Goal: Task Accomplishment & Management: Use online tool/utility

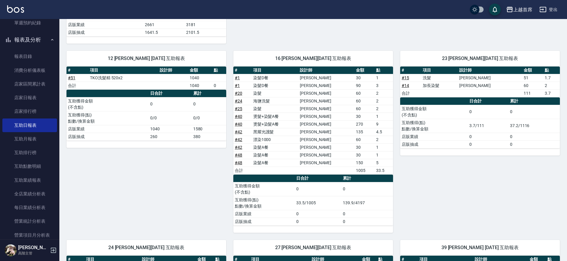
scroll to position [91, 0]
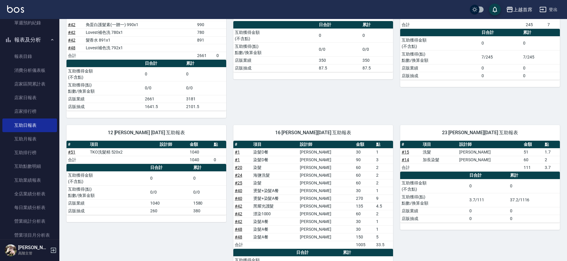
drag, startPoint x: 311, startPoint y: 155, endPoint x: 101, endPoint y: 107, distance: 214.9
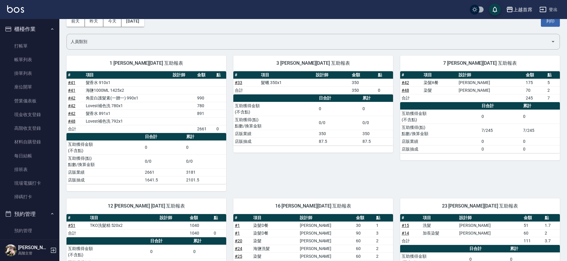
scroll to position [0, 0]
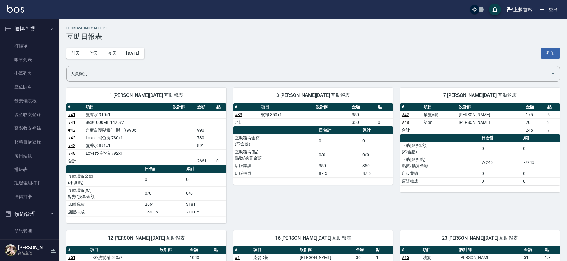
drag, startPoint x: 128, startPoint y: 130, endPoint x: 141, endPoint y: 47, distance: 84.6
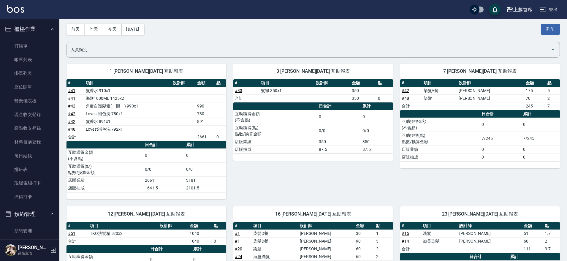
scroll to position [37, 0]
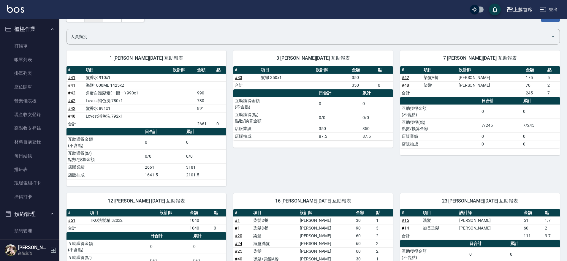
click at [100, 19] on div "上越首席 登出" at bounding box center [283, 9] width 567 height 19
click at [98, 20] on button "昨天" at bounding box center [94, 16] width 18 height 11
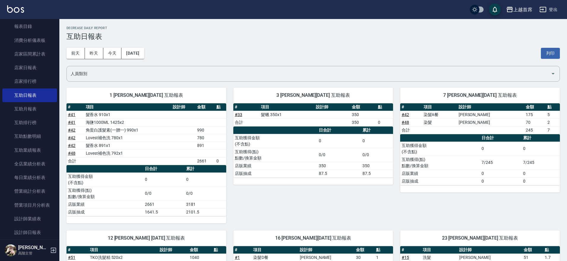
scroll to position [283, 0]
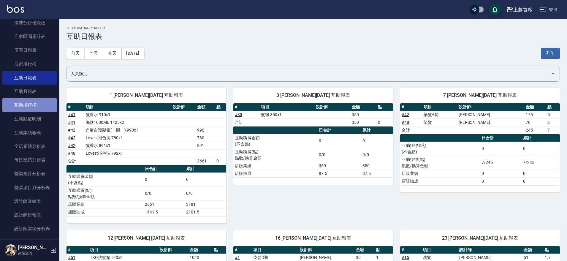
click at [47, 98] on link "互助排行榜" at bounding box center [29, 105] width 55 height 14
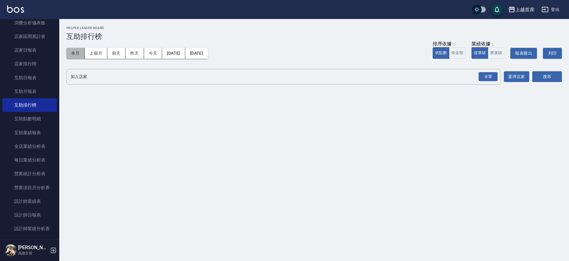
click at [78, 50] on button "本月" at bounding box center [75, 53] width 18 height 11
click at [157, 51] on button "今天" at bounding box center [153, 53] width 18 height 11
click at [135, 51] on button "昨天" at bounding box center [135, 53] width 18 height 11
click at [494, 55] on button "實業績" at bounding box center [496, 53] width 17 height 12
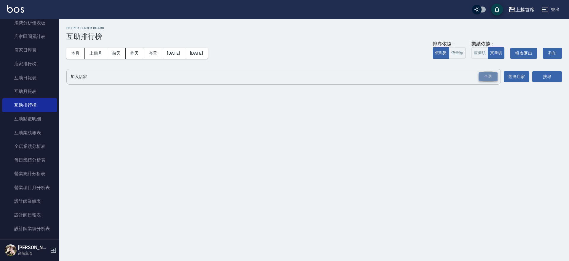
click at [496, 75] on div "全選" at bounding box center [488, 76] width 19 height 9
click at [532, 76] on div "加入店家 上越首席 全選 加入店家 選擇店家 搜尋" at bounding box center [314, 77] width 496 height 17
click at [539, 77] on button "搜尋" at bounding box center [548, 76] width 30 height 11
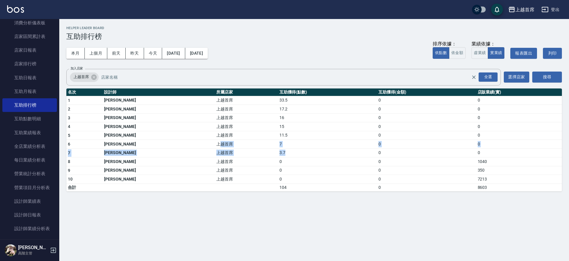
drag, startPoint x: 171, startPoint y: 145, endPoint x: 261, endPoint y: 150, distance: 90.0
click at [260, 150] on tbody "1 陳育珊 上越首席 33.5 0 0 2 蔡宛孜 上越首席 17.2 0 0 3 丁于琴 上越首席 16 0 0 4 唐羽彤 上越首席 15 0 0 5 黃…" at bounding box center [314, 143] width 496 height 95
click at [261, 200] on div "上越首席 2025-09-06 - 2025-09-06 互助排行榜 列印時間： 2025-09-07-14:28 Helper Leader Board 互…" at bounding box center [284, 130] width 569 height 261
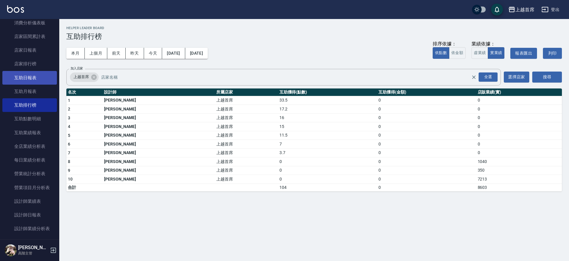
click at [14, 73] on link "互助日報表" at bounding box center [29, 78] width 55 height 14
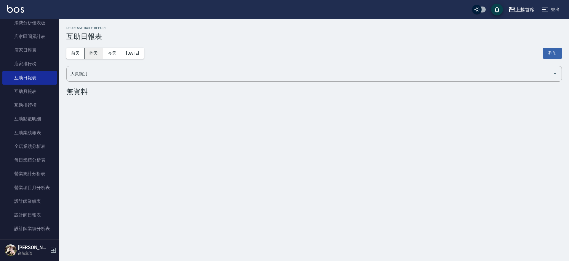
click at [97, 55] on button "昨天" at bounding box center [94, 53] width 18 height 11
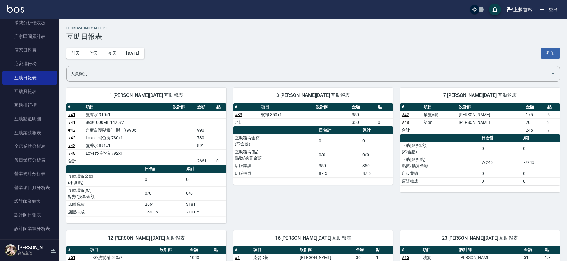
click at [408, 120] on link "# 48" at bounding box center [404, 122] width 7 height 5
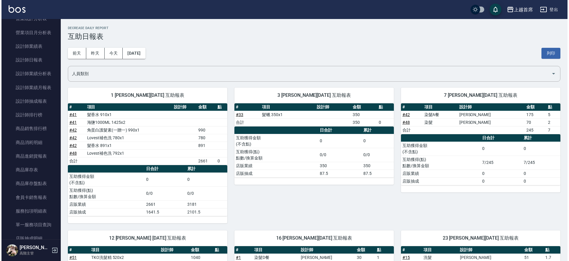
scroll to position [444, 0]
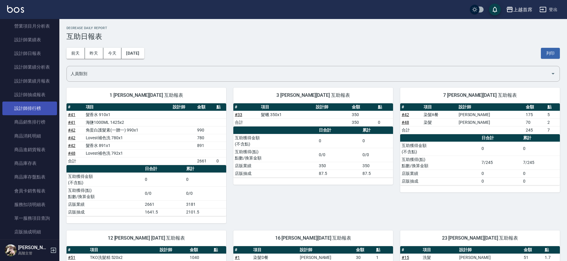
click at [31, 105] on link "設計師排行榜" at bounding box center [29, 108] width 55 height 14
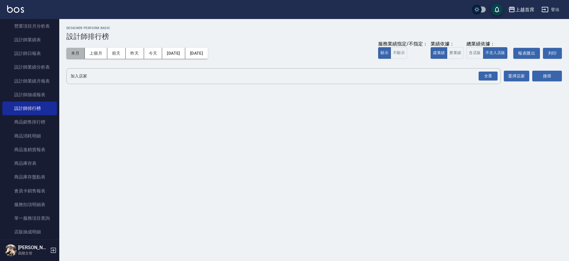
click at [77, 55] on button "本月" at bounding box center [75, 53] width 18 height 11
click at [453, 47] on button "實業績" at bounding box center [455, 53] width 17 height 12
click at [481, 76] on div "全選" at bounding box center [488, 75] width 19 height 9
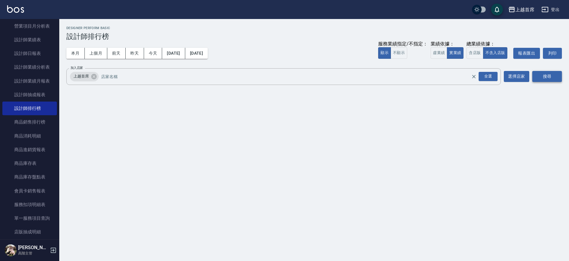
click at [556, 78] on button "搜尋" at bounding box center [548, 76] width 30 height 11
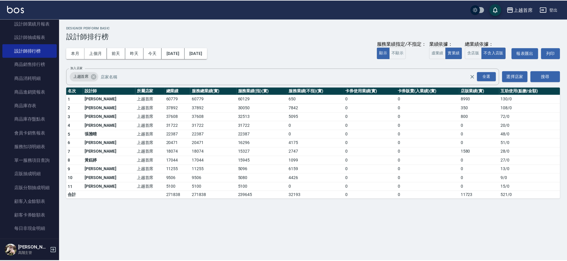
scroll to position [266, 0]
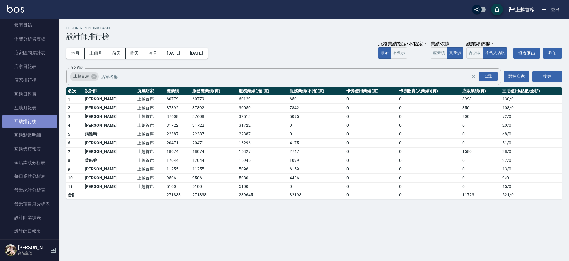
click at [35, 117] on link "互助排行榜" at bounding box center [29, 121] width 55 height 14
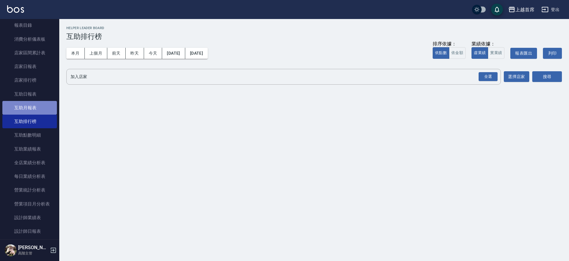
click at [39, 106] on link "互助月報表" at bounding box center [29, 108] width 55 height 14
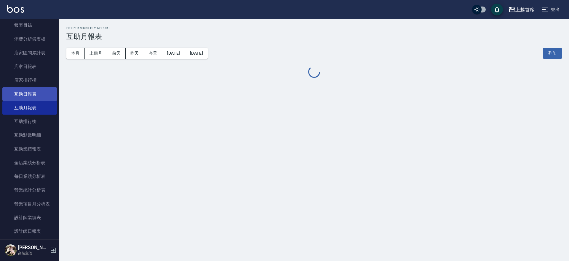
click at [43, 96] on link "互助日報表" at bounding box center [29, 94] width 55 height 14
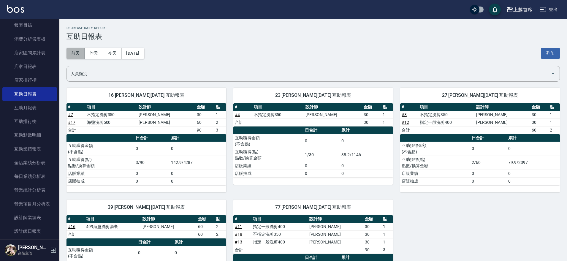
click at [78, 54] on button "前天" at bounding box center [75, 53] width 18 height 11
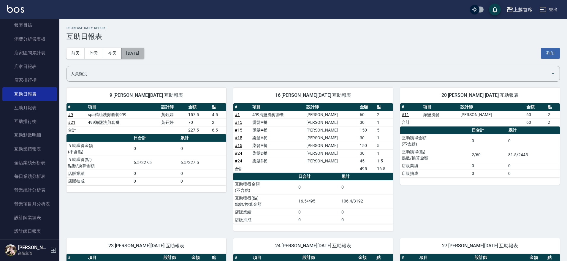
click at [144, 57] on button "2025/09/05" at bounding box center [132, 53] width 23 height 11
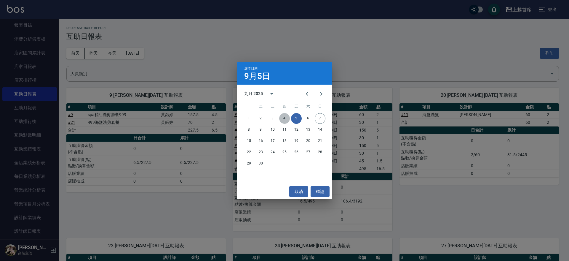
click at [284, 119] on button "4" at bounding box center [284, 118] width 11 height 11
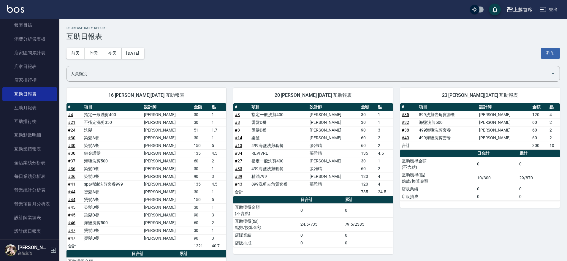
click at [72, 176] on link "# 36" at bounding box center [71, 176] width 7 height 5
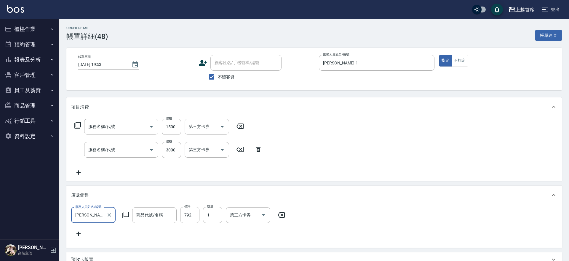
type input "[DATE] 19:53"
checkbox input "true"
type input "[PERSON_NAME]-1"
type input "儲值卡"
type input "染髮(41499)"
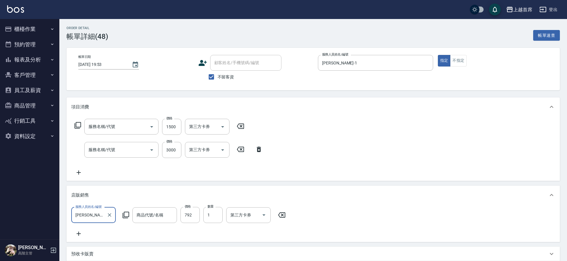
type input "染髮A餐(43299)"
type input "Lovest補色洗"
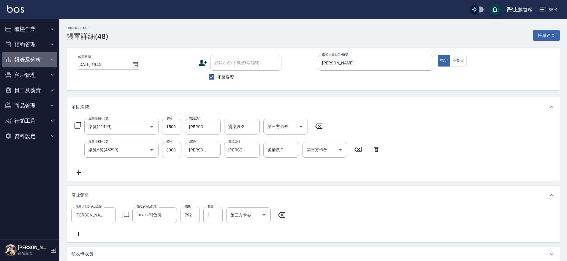
click at [46, 56] on button "報表及分析" at bounding box center [29, 59] width 55 height 15
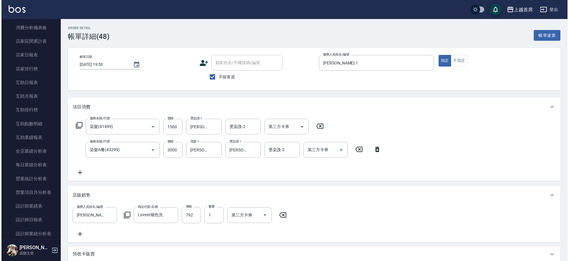
scroll to position [67, 0]
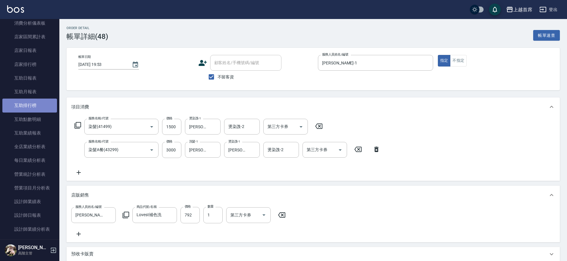
click at [30, 105] on link "互助排行榜" at bounding box center [29, 105] width 55 height 14
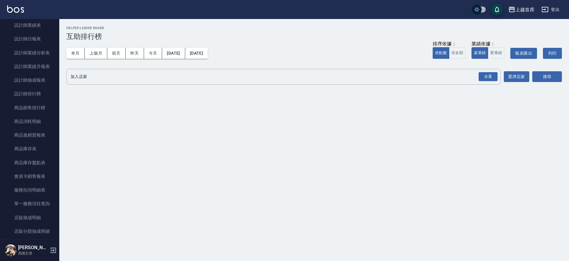
scroll to position [184, 0]
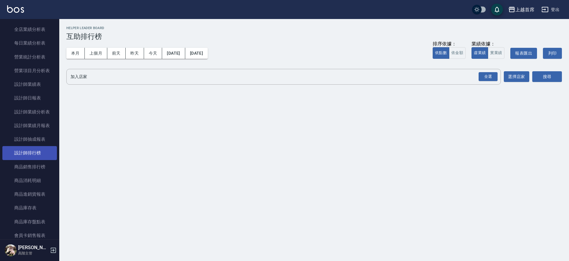
click at [39, 151] on link "設計師排行榜" at bounding box center [29, 153] width 55 height 14
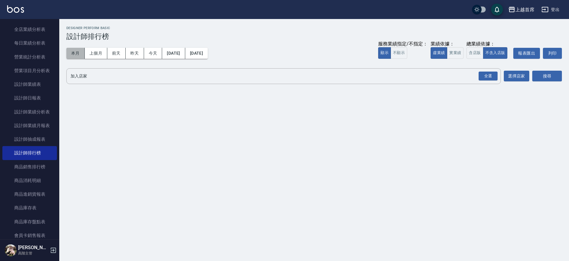
click at [79, 54] on button "本月" at bounding box center [75, 53] width 18 height 11
click at [458, 47] on button "實業績" at bounding box center [455, 53] width 17 height 12
click at [491, 77] on div "全選" at bounding box center [488, 75] width 19 height 9
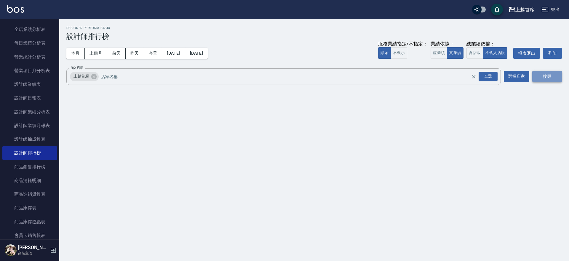
click at [540, 78] on button "搜尋" at bounding box center [548, 76] width 30 height 11
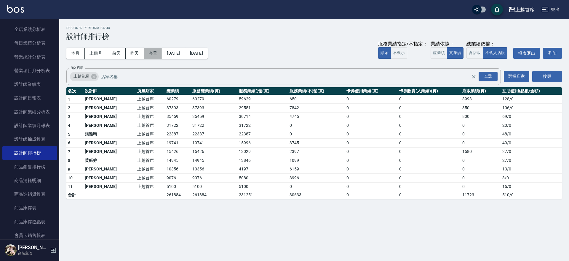
click at [151, 54] on button "今天" at bounding box center [153, 53] width 18 height 11
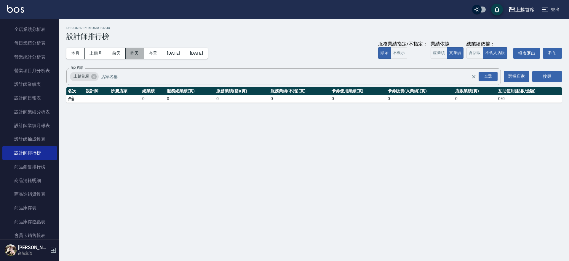
click at [134, 50] on button "昨天" at bounding box center [135, 53] width 18 height 11
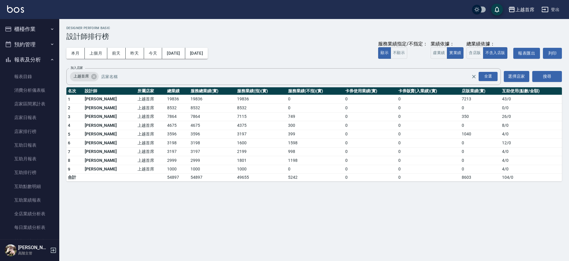
click at [44, 29] on button "櫃檯作業" at bounding box center [29, 28] width 55 height 15
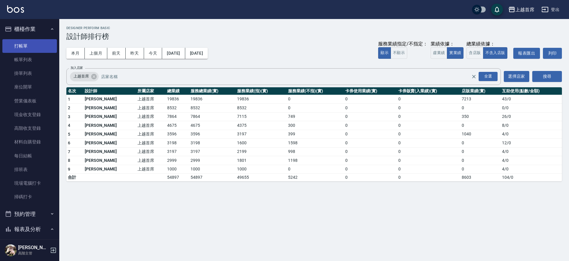
click at [40, 48] on link "打帳單" at bounding box center [29, 46] width 55 height 14
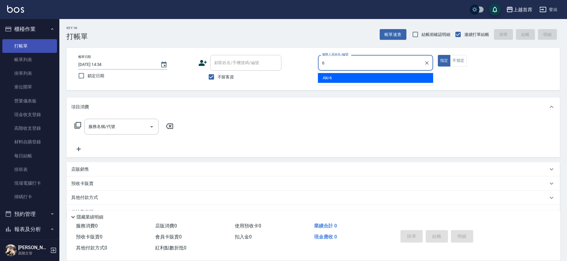
type input "Aki-6"
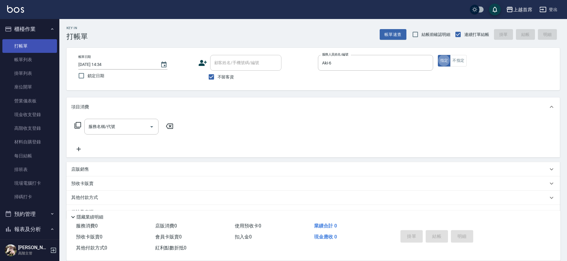
type button "true"
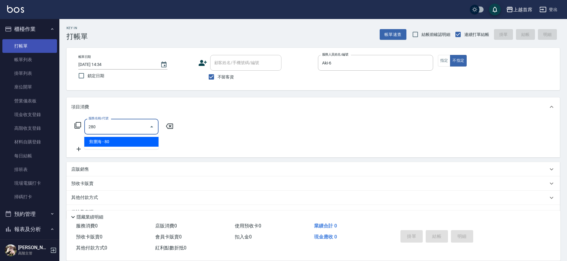
type input "剪瀏海(280)"
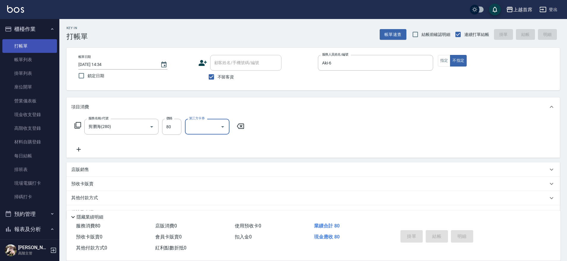
type input "2025/09/07 14:35"
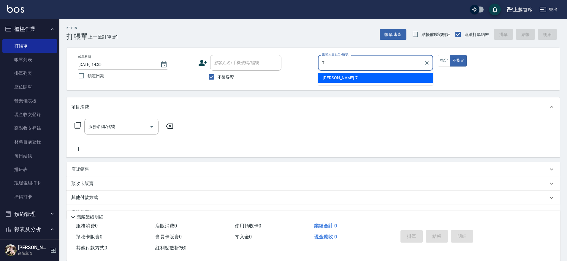
type input "[PERSON_NAME]-7"
type button "false"
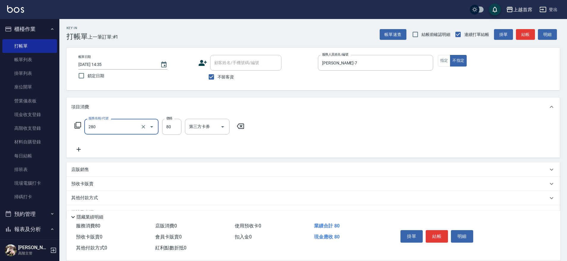
type input "剪瀏海(280)"
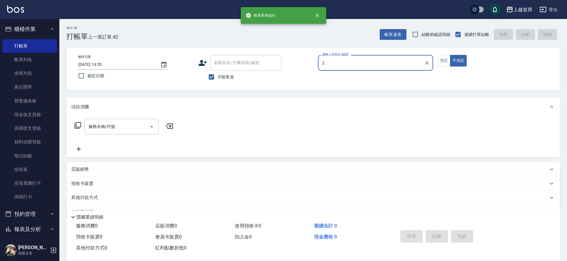
type input "2"
click at [450, 55] on button "不指定" at bounding box center [458, 61] width 17 height 12
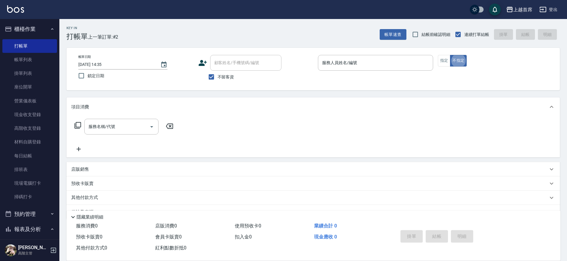
click at [383, 73] on p at bounding box center [375, 74] width 115 height 6
click at [368, 66] on input "服務人員姓名/編號" at bounding box center [375, 63] width 110 height 10
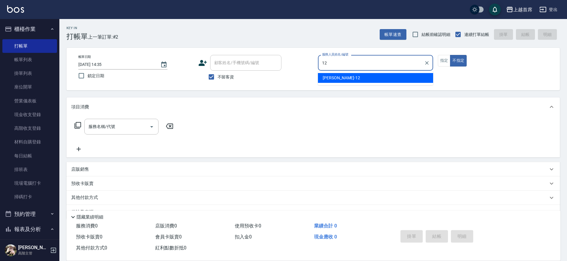
type input "許婕妤-12"
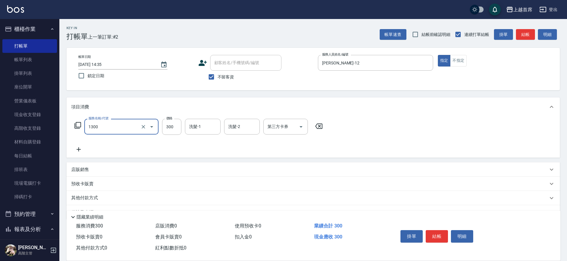
type input "洗髮(1300)"
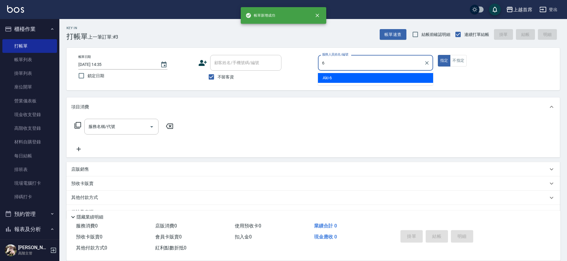
type input "Aki-6"
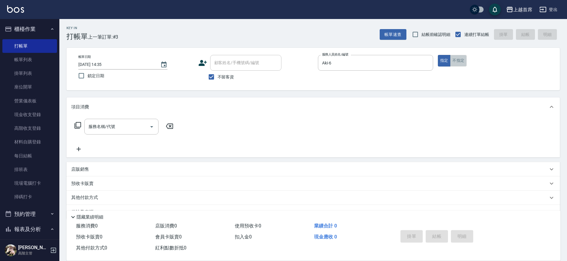
click at [461, 61] on button "不指定" at bounding box center [458, 61] width 17 height 12
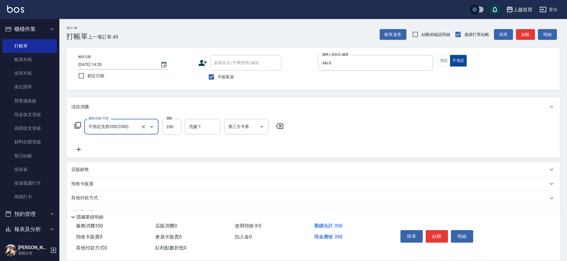
type input "不指定洗剪350(2350)"
type input "呂晨聖-23"
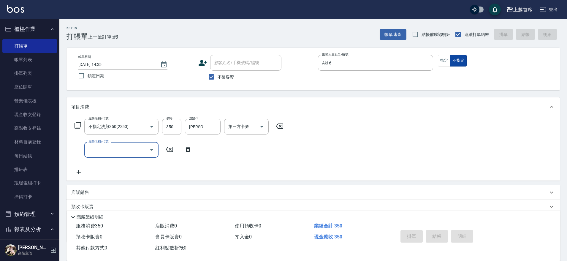
type input "2025/09/07 14:36"
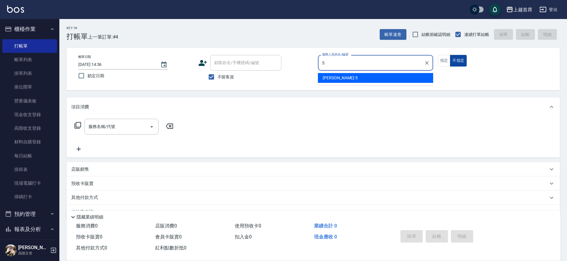
type input "Molly莫莉-5"
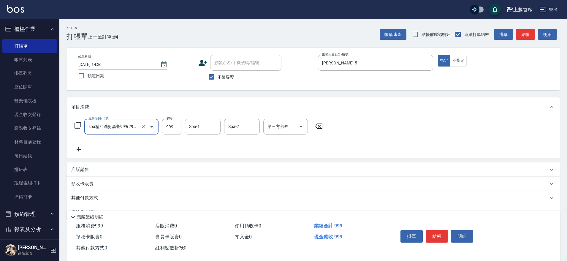
type input "spa精油洗剪套餐999(2999)"
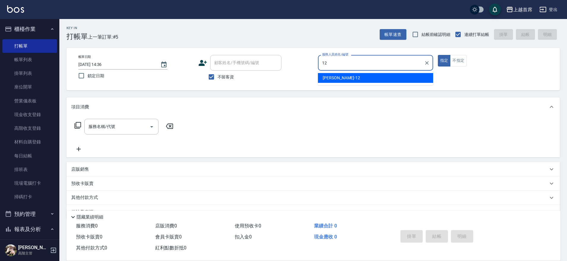
type input "許婕妤-12"
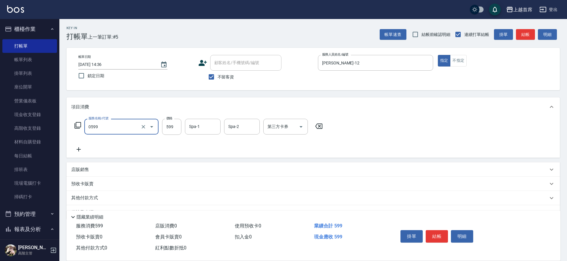
type input "伊黛莉spa(0599)"
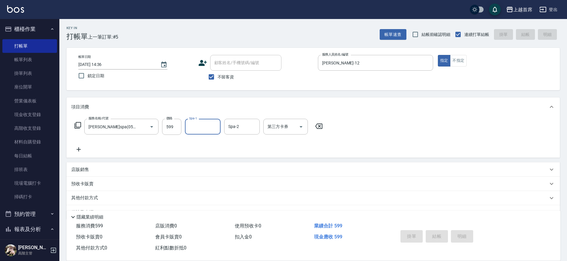
type input "2025/09/07 14:37"
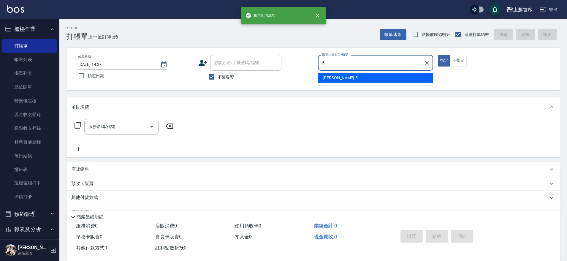
type input "Molly莫莉-5"
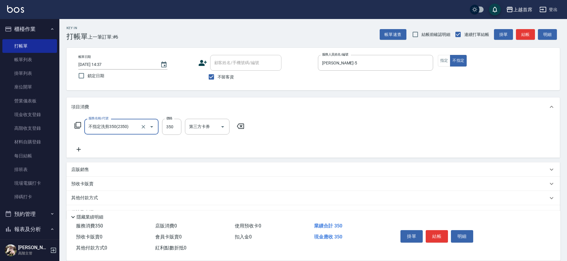
type input "不指定洗剪350(2350)"
type input "[PERSON_NAME]-16"
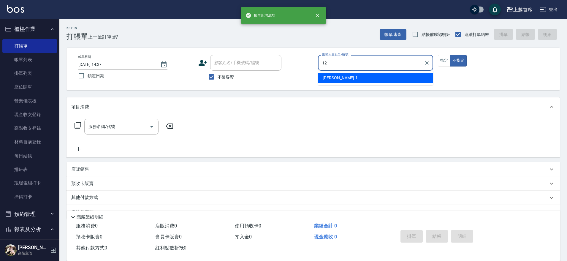
type input "許婕妤-12"
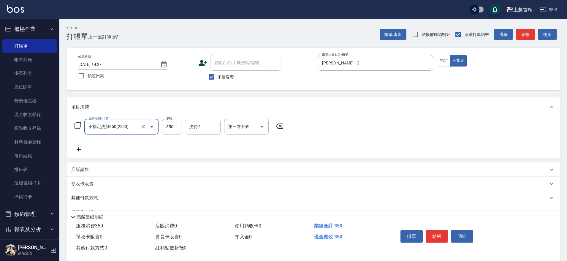
type input "不指定洗剪350(2350)"
type input "蔡宛孜-27"
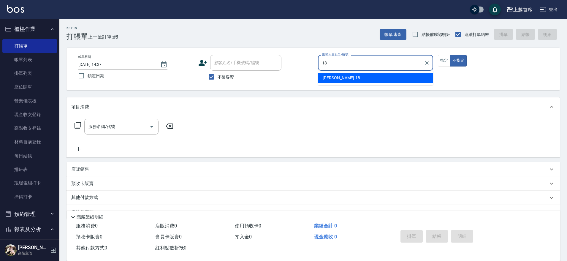
type input "Linda-18"
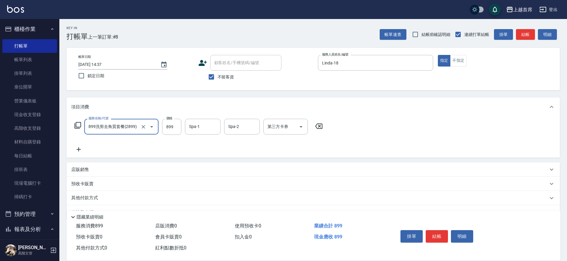
type input "899洗剪去角質套餐(2899)"
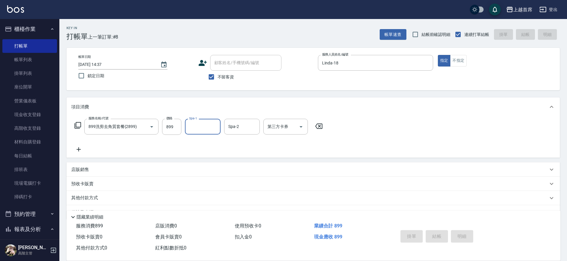
type input "2025/09/07 14:38"
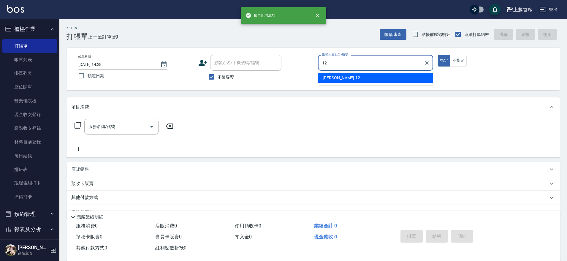
type input "許婕妤-12"
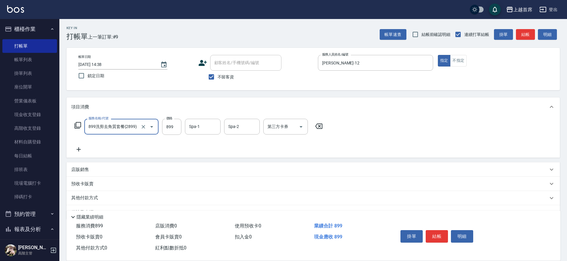
type input "899洗剪去角質套餐(2899)"
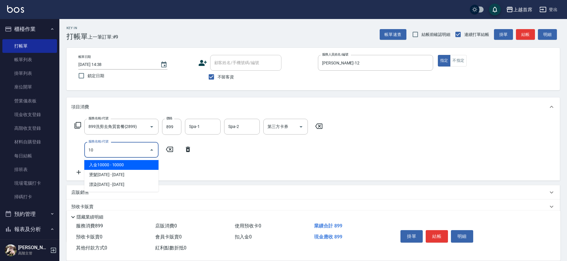
type input "1"
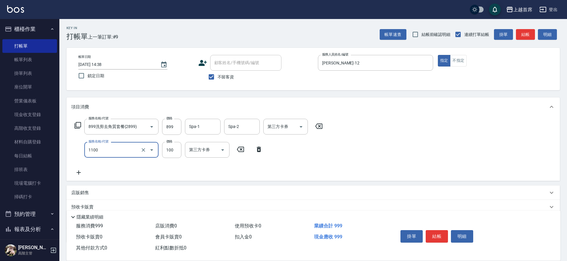
type input "造型(1100)"
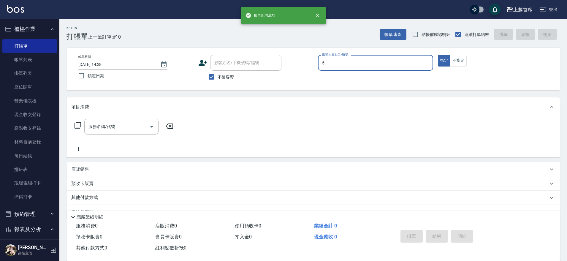
type input "Molly莫莉-5"
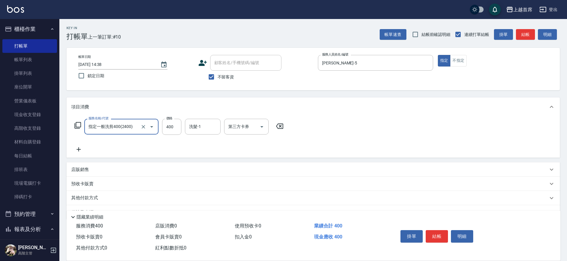
type input "指定一般洗剪400(2400)"
type input "77"
type input "黃品芳-77"
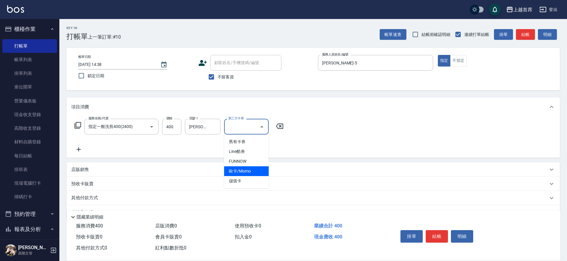
click at [341, 109] on div "項目消費" at bounding box center [309, 107] width 476 height 6
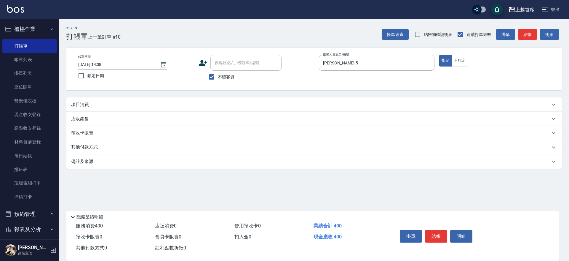
click at [270, 107] on div "項目消費" at bounding box center [310, 104] width 479 height 6
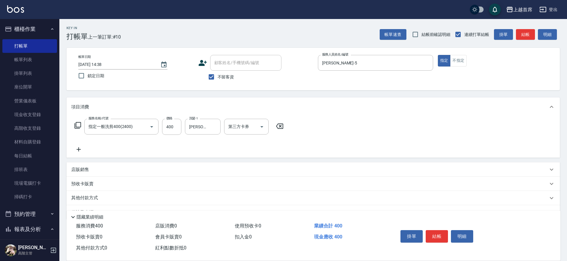
click at [392, 134] on div "服務名稱/代號 指定一般洗剪400(2400) 服務名稱/代號 價格 400 價格 洗髮-1 黃品芳-77 洗髮-1 第三方卡券 第三方卡券" at bounding box center [312, 136] width 493 height 41
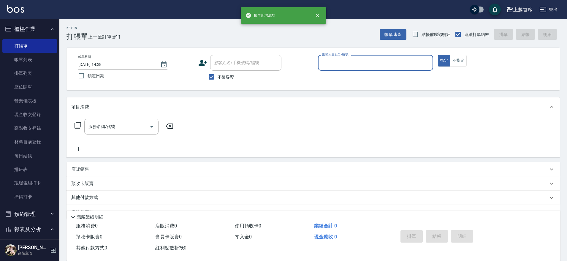
click at [438, 55] on button "指定" at bounding box center [444, 61] width 13 height 12
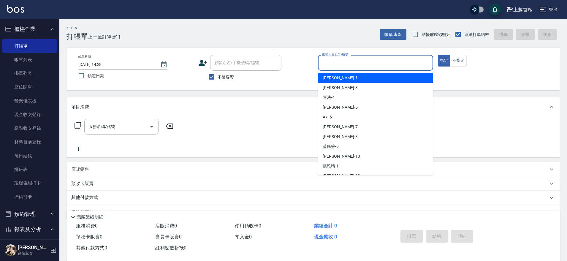
click at [356, 62] on input "服務人員姓名/編號" at bounding box center [375, 63] width 110 height 10
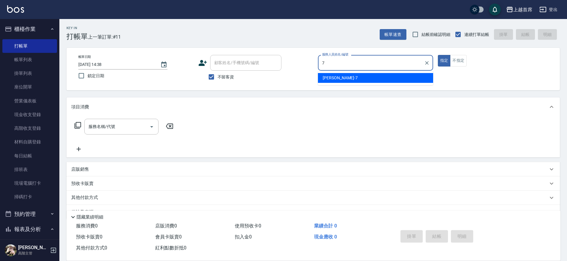
type input "[PERSON_NAME]-7"
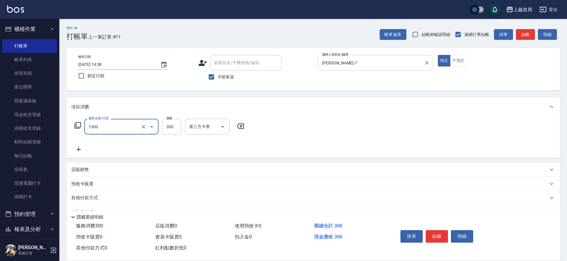
type input "洗髮(1300)"
click at [141, 125] on icon "Clear" at bounding box center [143, 127] width 6 height 6
type input "指定一般洗剪400(2400)"
type input "300"
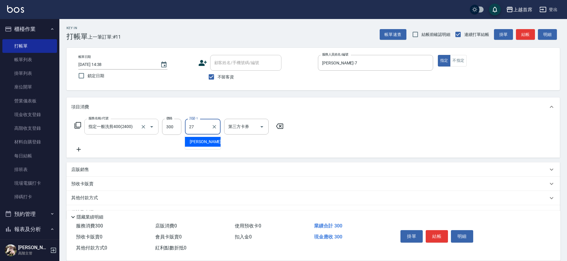
type input "蔡宛孜-27"
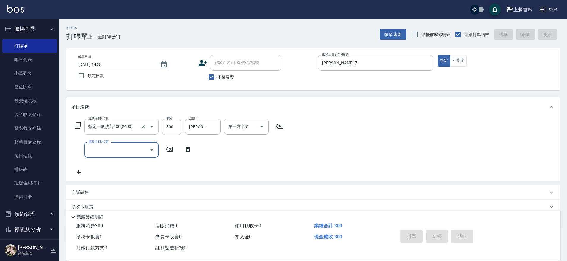
type input "2025/09/07 14:39"
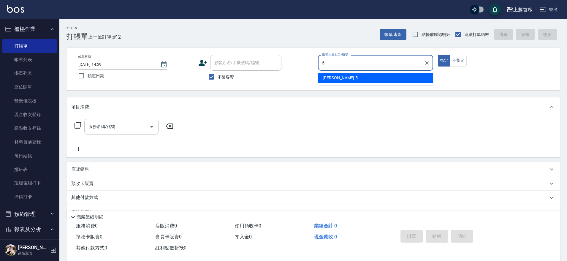
type input "Molly莫莉-5"
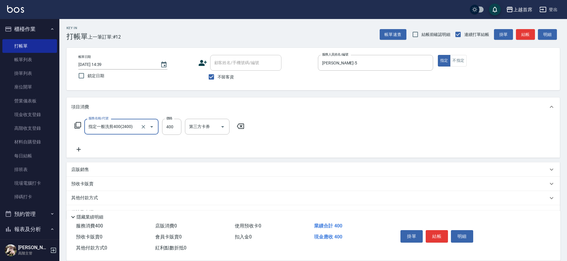
type input "指定一般洗剪400(2400)"
type input "黃品芳-77"
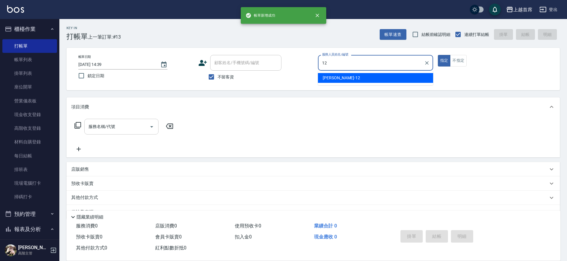
type input "許婕妤-12"
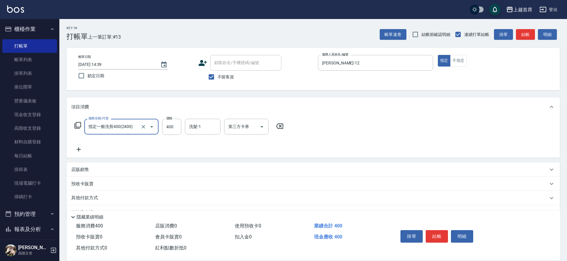
type input "指定一般洗剪400(2400)"
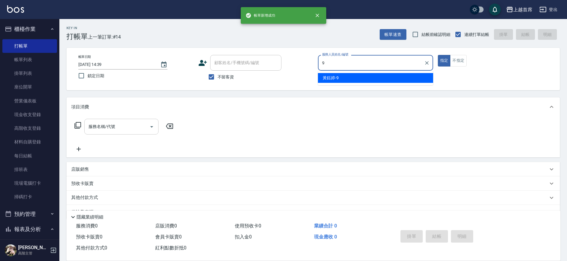
type input "黃鈺婷-9"
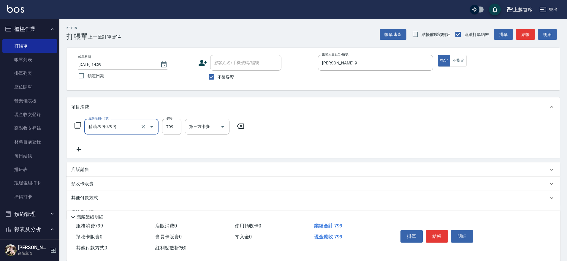
type input "精油799(0799)"
type input "699"
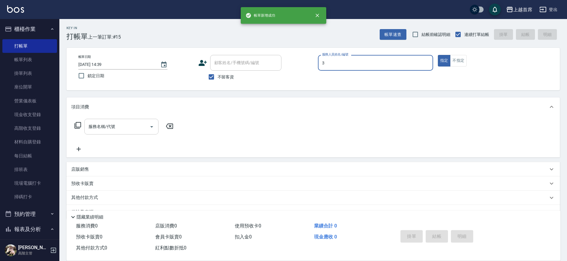
type input "徐丞勛-3"
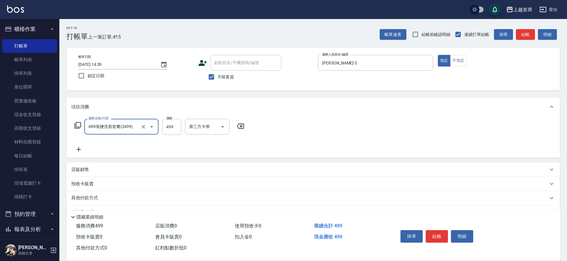
type input "499海鹽洗剪套餐(2499)"
type input "6"
type input "唐羽彤-39"
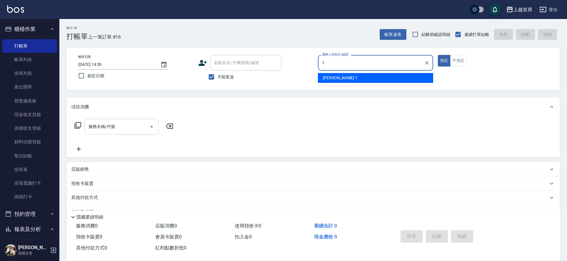
type input "[PERSON_NAME]-1"
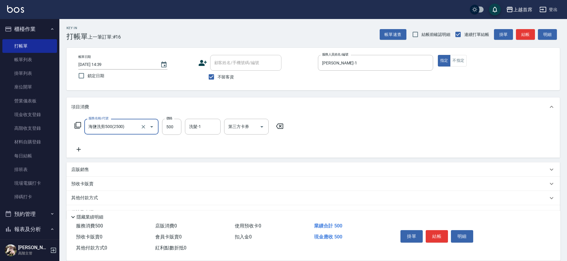
type input "海鹽洗剪500(2500)"
type input "[PERSON_NAME]-16"
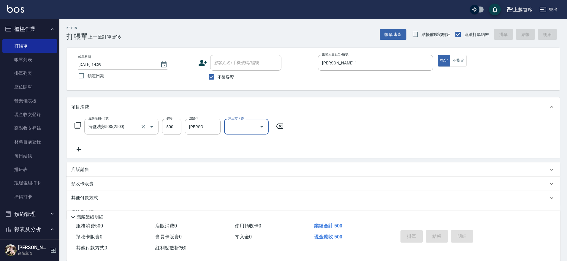
type input "2025/09/07 14:40"
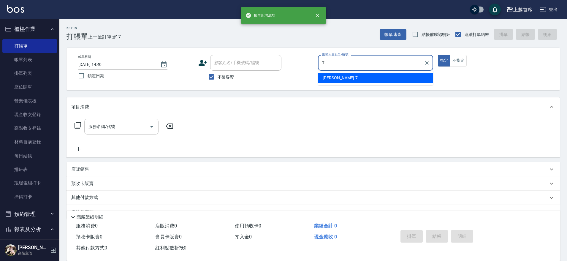
type input "[PERSON_NAME]-7"
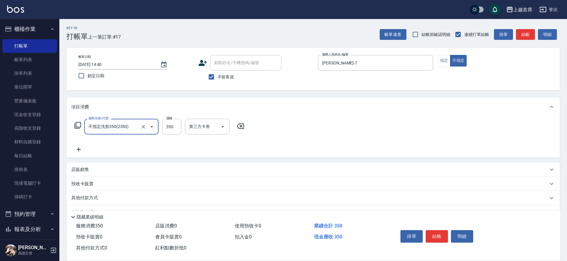
type input "不指定洗剪350(2350)"
click at [199, 128] on input "洗髮-1" at bounding box center [202, 126] width 30 height 10
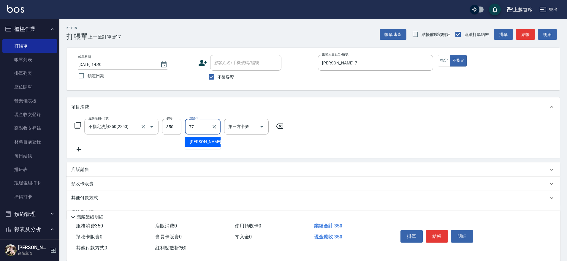
type input "黃品芳-77"
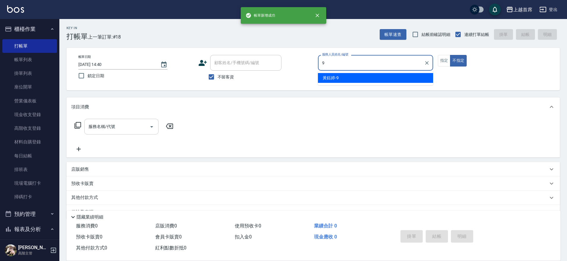
type input "黃鈺婷-9"
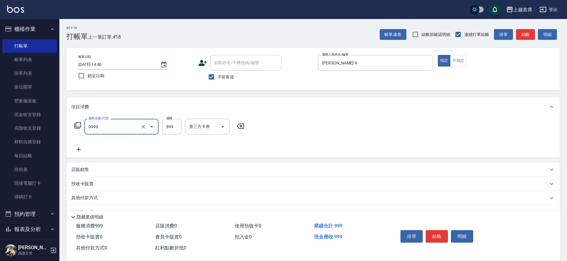
type input "REVIVRE(0999)"
click at [179, 125] on input "12" at bounding box center [171, 127] width 19 height 16
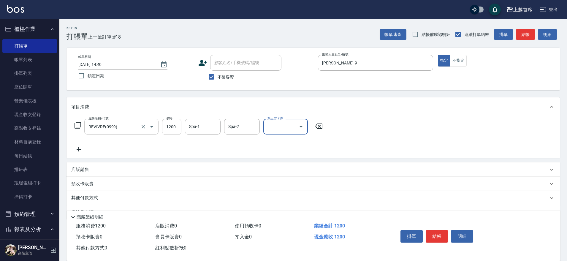
click at [165, 128] on input "1200" at bounding box center [171, 127] width 19 height 16
type input "1400"
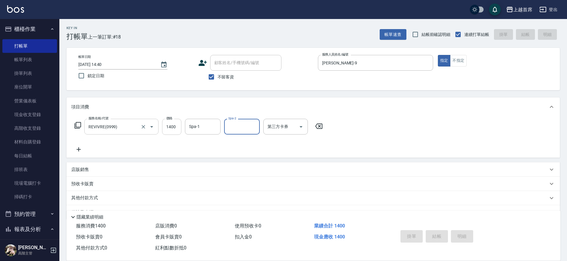
type input "2025/09/07 14:41"
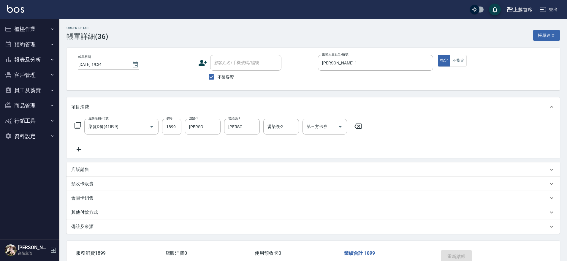
click at [39, 61] on button "報表及分析" at bounding box center [29, 59] width 55 height 15
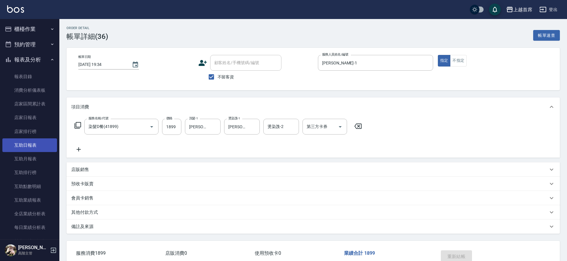
click at [45, 144] on link "互助日報表" at bounding box center [29, 145] width 55 height 14
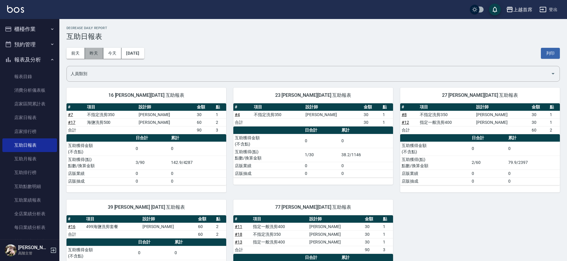
click at [92, 56] on button "昨天" at bounding box center [94, 53] width 18 height 11
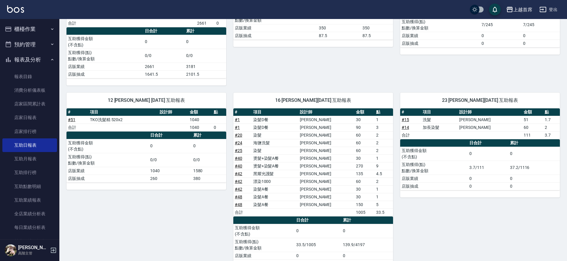
scroll to position [148, 0]
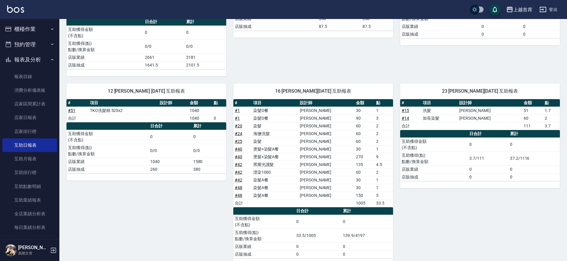
drag, startPoint x: 282, startPoint y: 109, endPoint x: 282, endPoint y: 120, distance: 10.7
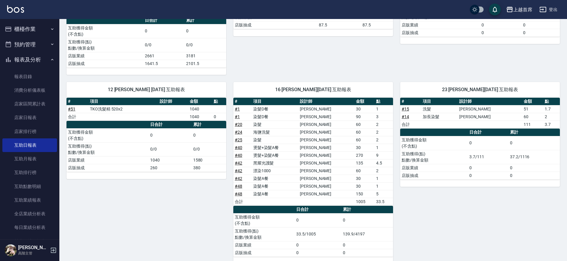
click at [238, 116] on link "# 1" at bounding box center [237, 116] width 5 height 5
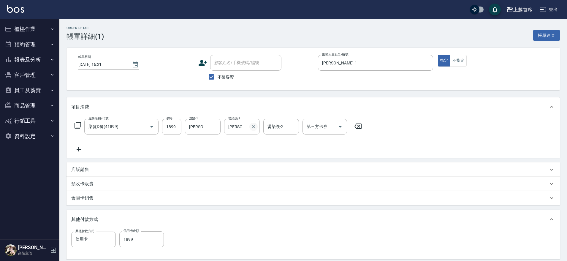
click at [254, 126] on icon "Clear" at bounding box center [253, 127] width 6 height 6
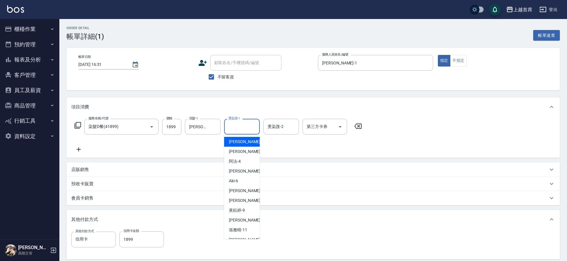
click at [249, 128] on input "燙染謢-1" at bounding box center [242, 126] width 30 height 10
click at [246, 194] on div "[PERSON_NAME]-7" at bounding box center [242, 191] width 36 height 10
type input "[PERSON_NAME]-7"
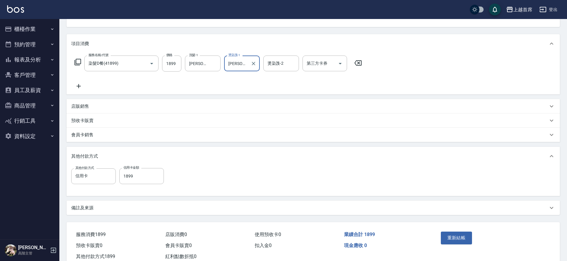
scroll to position [74, 0]
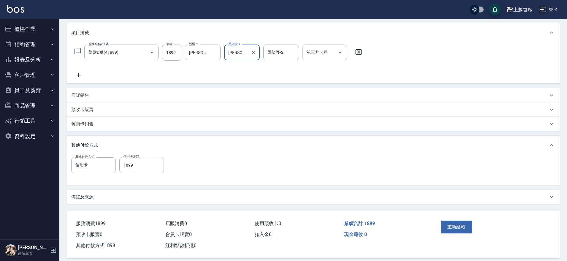
click at [472, 226] on div "重新結帳" at bounding box center [465, 231] width 54 height 26
click at [468, 226] on button "重新結帳" at bounding box center [455, 226] width 31 height 12
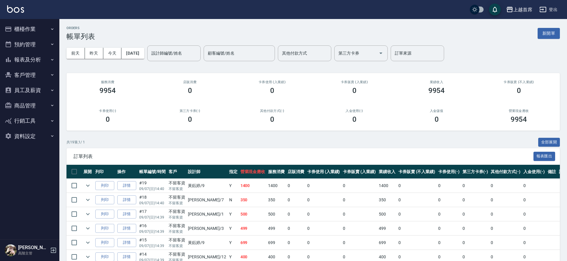
click at [28, 59] on button "報表及分析" at bounding box center [29, 59] width 55 height 15
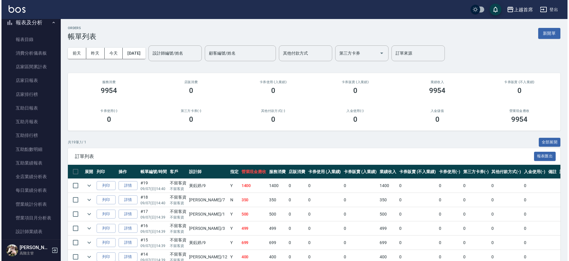
scroll to position [185, 0]
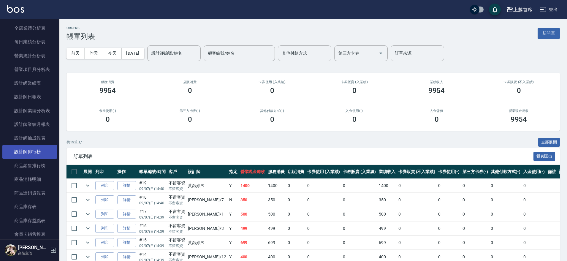
click at [45, 151] on link "設計師排行榜" at bounding box center [29, 152] width 55 height 14
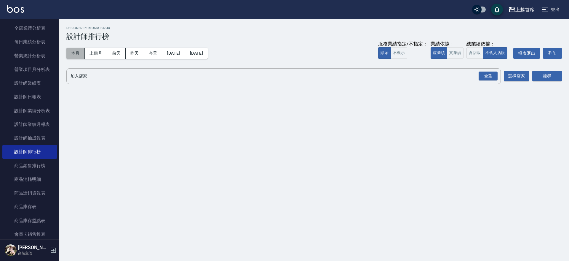
drag, startPoint x: 76, startPoint y: 48, endPoint x: 73, endPoint y: 53, distance: 5.9
click at [77, 48] on button "本月" at bounding box center [75, 53] width 18 height 11
click at [73, 51] on button "本月" at bounding box center [75, 53] width 18 height 11
click at [461, 55] on button "實業績" at bounding box center [455, 53] width 17 height 12
click at [491, 76] on div "全選" at bounding box center [488, 75] width 19 height 9
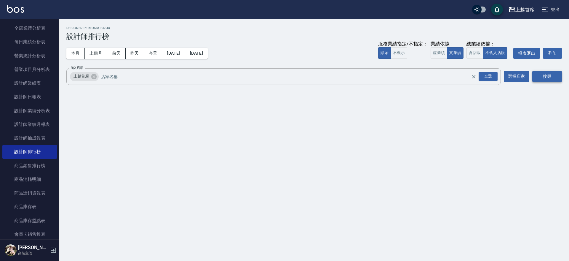
click at [539, 76] on button "搜尋" at bounding box center [548, 76] width 30 height 11
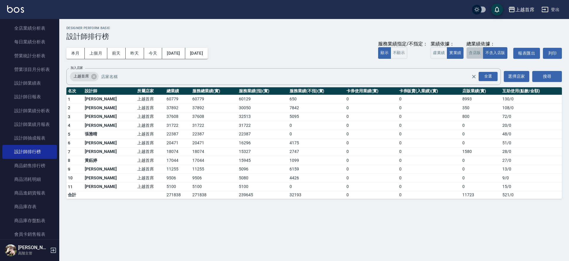
click at [472, 54] on button "含店販" at bounding box center [475, 53] width 17 height 12
click at [501, 53] on button "不含入店販" at bounding box center [495, 53] width 25 height 12
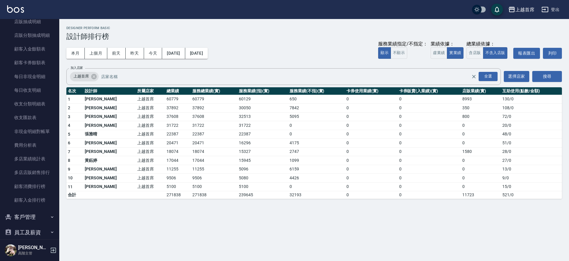
scroll to position [493, 0]
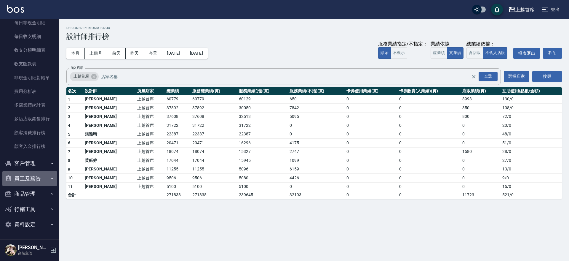
click at [44, 177] on button "員工及薪資" at bounding box center [29, 178] width 55 height 15
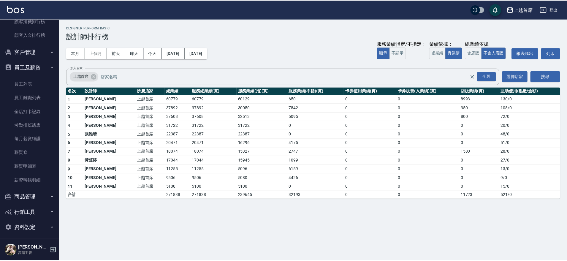
scroll to position [607, 0]
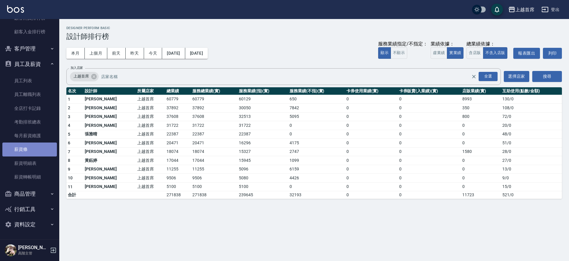
click at [38, 150] on link "薪資條" at bounding box center [29, 149] width 55 height 14
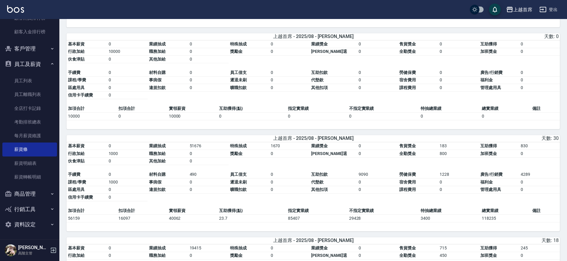
scroll to position [395, 0]
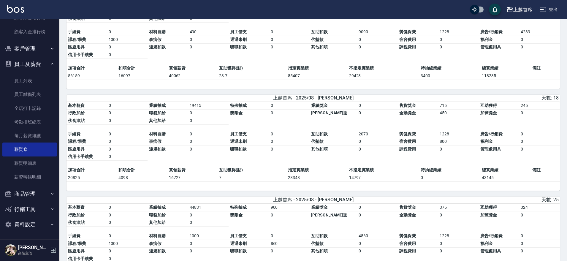
drag, startPoint x: 353, startPoint y: 91, endPoint x: 357, endPoint y: 148, distance: 56.8
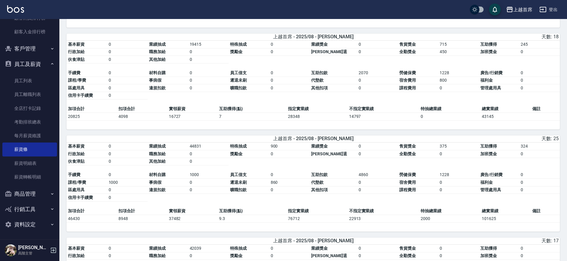
scroll to position [455, 0]
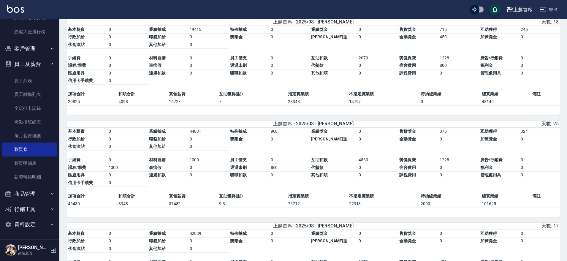
drag, startPoint x: 357, startPoint y: 148, endPoint x: 350, endPoint y: 171, distance: 23.7
drag, startPoint x: 174, startPoint y: 208, endPoint x: 193, endPoint y: 211, distance: 20.1
click at [193, 207] on td "37482" at bounding box center [192, 204] width 50 height 8
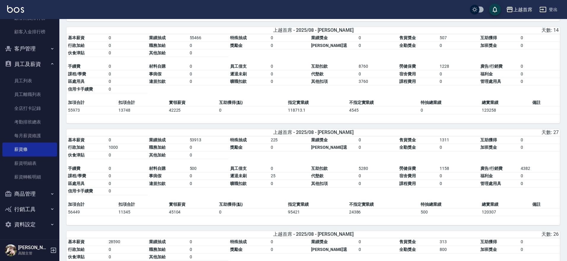
drag, startPoint x: 249, startPoint y: 188, endPoint x: 248, endPoint y: 208, distance: 19.9
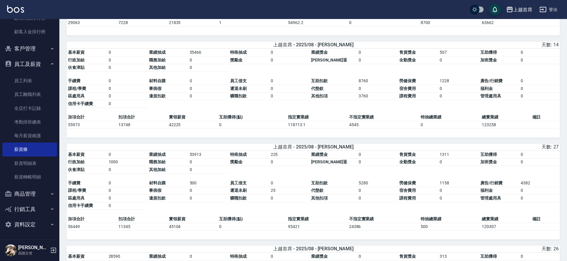
scroll to position [925, 0]
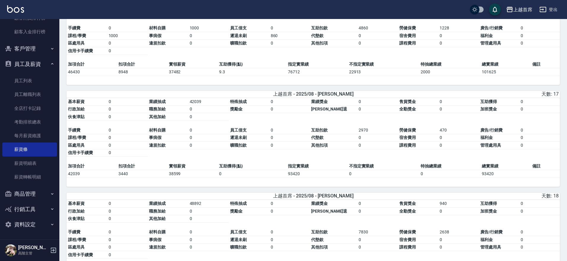
drag, startPoint x: 266, startPoint y: 208, endPoint x: 271, endPoint y: 184, distance: 24.4
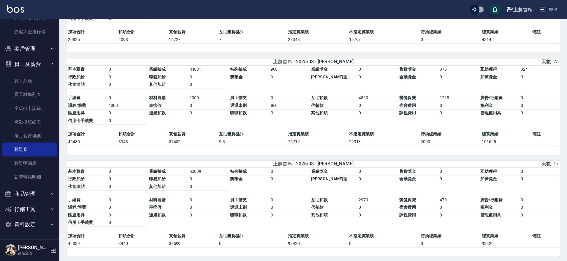
drag, startPoint x: 271, startPoint y: 184, endPoint x: 276, endPoint y: 163, distance: 21.3
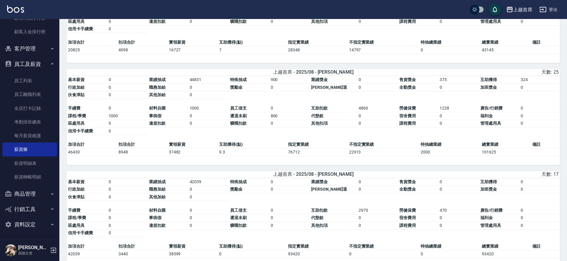
click at [42, 65] on button "員工及薪資" at bounding box center [29, 63] width 55 height 15
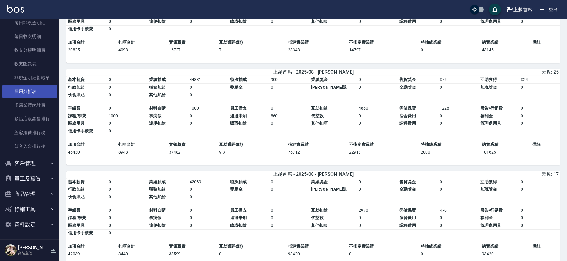
scroll to position [493, 0]
drag, startPoint x: 61, startPoint y: 193, endPoint x: 65, endPoint y: 180, distance: 13.7
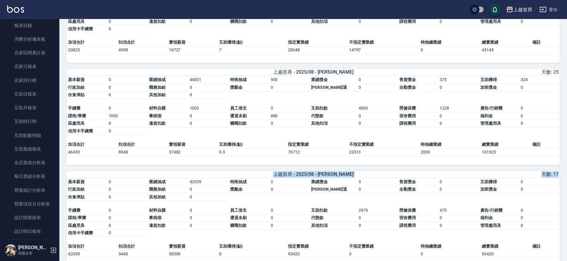
scroll to position [0, 0]
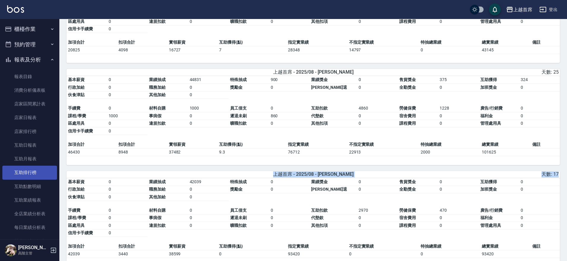
click at [35, 173] on link "互助排行榜" at bounding box center [29, 173] width 55 height 14
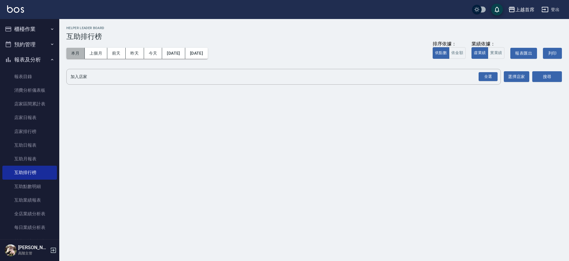
click at [72, 54] on button "本月" at bounding box center [75, 53] width 18 height 11
click at [33, 57] on button "報表及分析" at bounding box center [29, 59] width 55 height 15
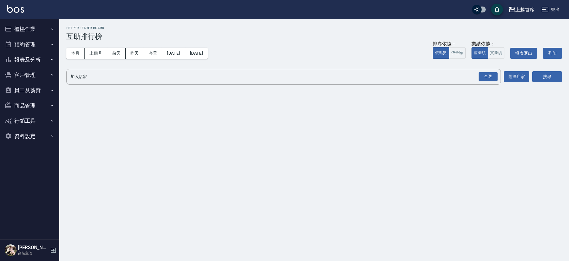
click at [41, 25] on button "櫃檯作業" at bounding box center [29, 28] width 55 height 15
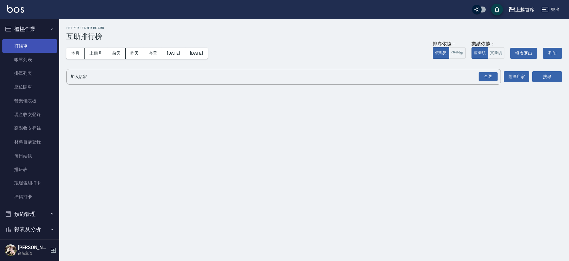
click at [32, 46] on link "打帳單" at bounding box center [29, 46] width 55 height 14
